Goal: Task Accomplishment & Management: Manage account settings

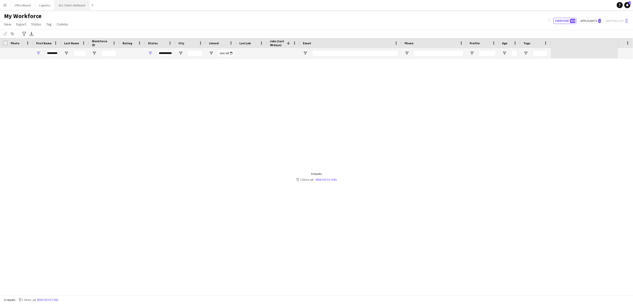
click at [77, 6] on button "ALL Client Job Board Close" at bounding box center [72, 5] width 35 height 10
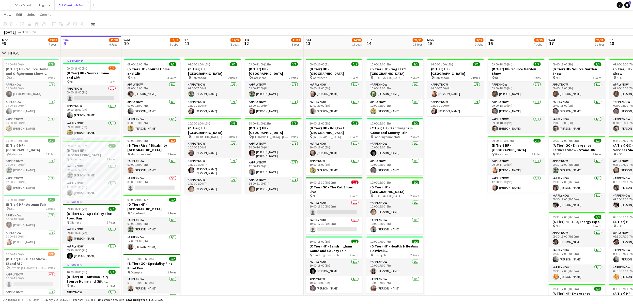
scroll to position [159, 0]
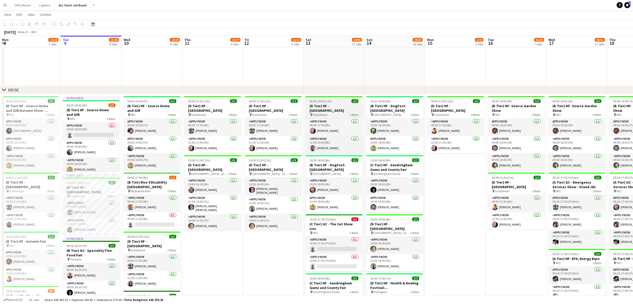
click at [345, 110] on h3 "(D Tier) HF - [GEOGRAPHIC_DATA]" at bounding box center [334, 108] width 57 height 9
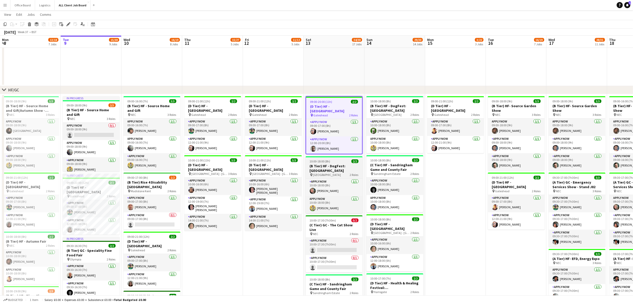
click at [333, 172] on h3 "(B Tier) HF - DogFest: [GEOGRAPHIC_DATA]" at bounding box center [334, 168] width 57 height 9
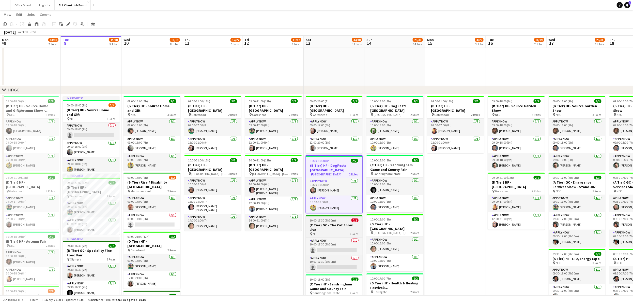
click at [344, 226] on h3 "(C Tier) GC - The Cat Show Live" at bounding box center [334, 227] width 57 height 9
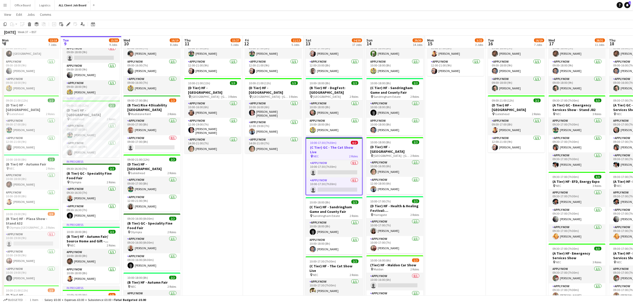
scroll to position [237, 0]
click at [334, 204] on h3 "(C Tier) HF - Sandringham Game and County Fair" at bounding box center [334, 208] width 57 height 9
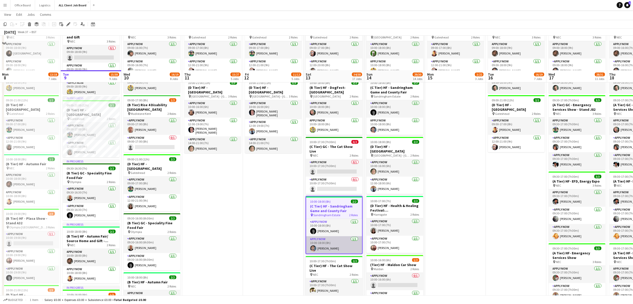
scroll to position [282, 0]
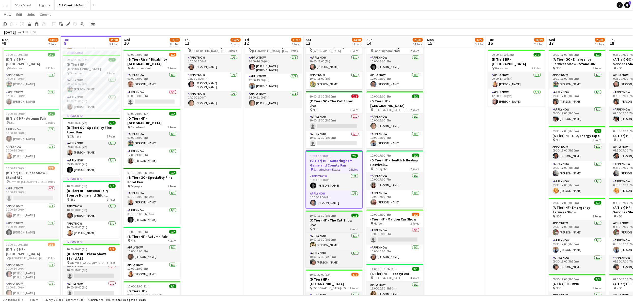
click at [341, 218] on h3 "(C Tier) HF - The Cat Show Live" at bounding box center [334, 222] width 57 height 9
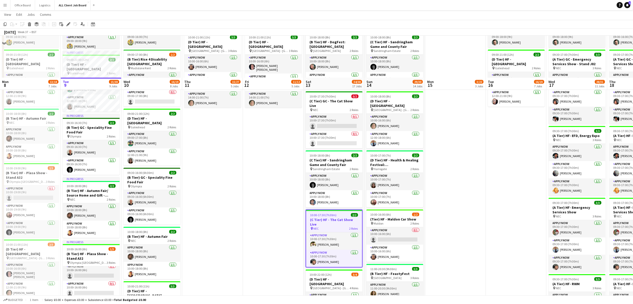
scroll to position [356, 0]
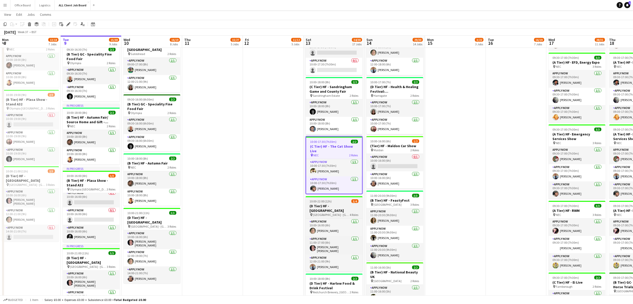
click at [333, 203] on h3 "(D Tier) HF - [GEOGRAPHIC_DATA]" at bounding box center [334, 207] width 57 height 9
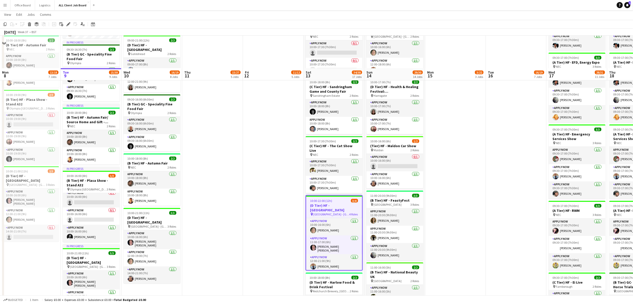
scroll to position [415, 0]
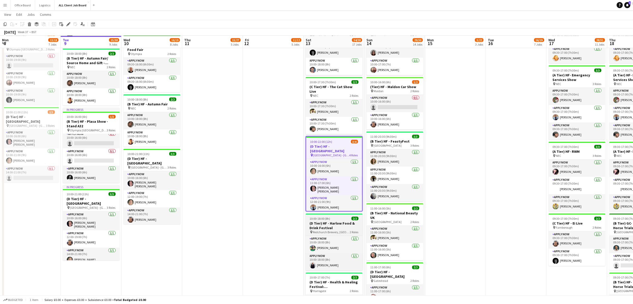
click at [345, 213] on app-job-card "10:00-18:00 (8h) 2/2 (D Tier) HF - Harlow Food & Drink Festival pin Redchurch B…" at bounding box center [334, 241] width 57 height 57
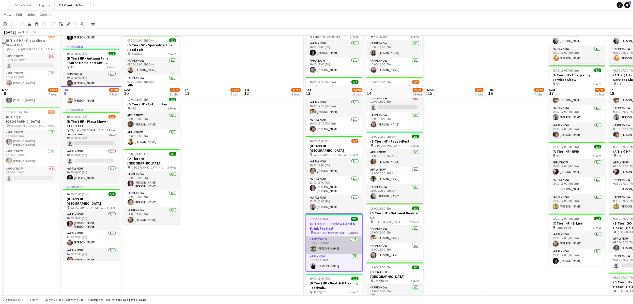
scroll to position [465, 0]
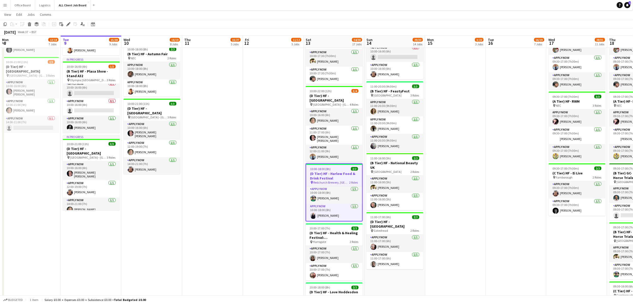
click at [338, 167] on div "10:00-18:00 (8h) 2/2" at bounding box center [334, 169] width 56 height 4
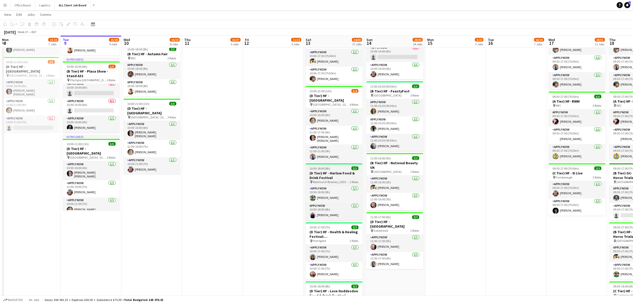
click at [338, 171] on h3 "(D Tier) HF - Harlow Food & Drink Festival" at bounding box center [334, 175] width 57 height 9
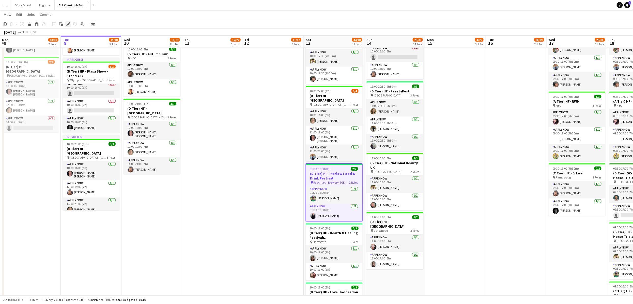
click at [69, 23] on icon at bounding box center [69, 22] width 1 height 1
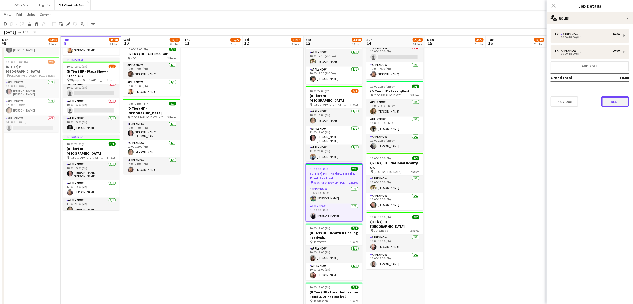
click at [618, 102] on button "Next" at bounding box center [615, 101] width 27 height 10
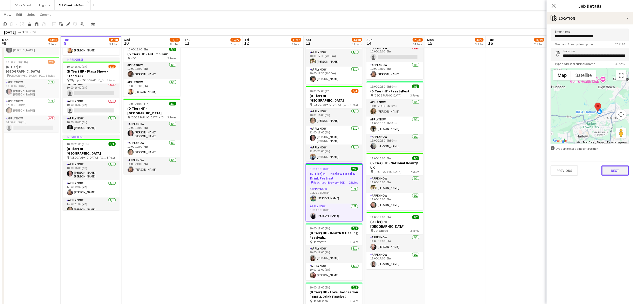
click at [610, 168] on button "Next" at bounding box center [615, 170] width 27 height 10
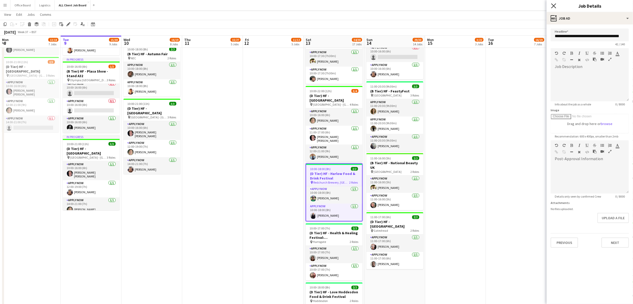
click at [554, 6] on icon at bounding box center [554, 5] width 5 height 5
